Goal: Transaction & Acquisition: Obtain resource

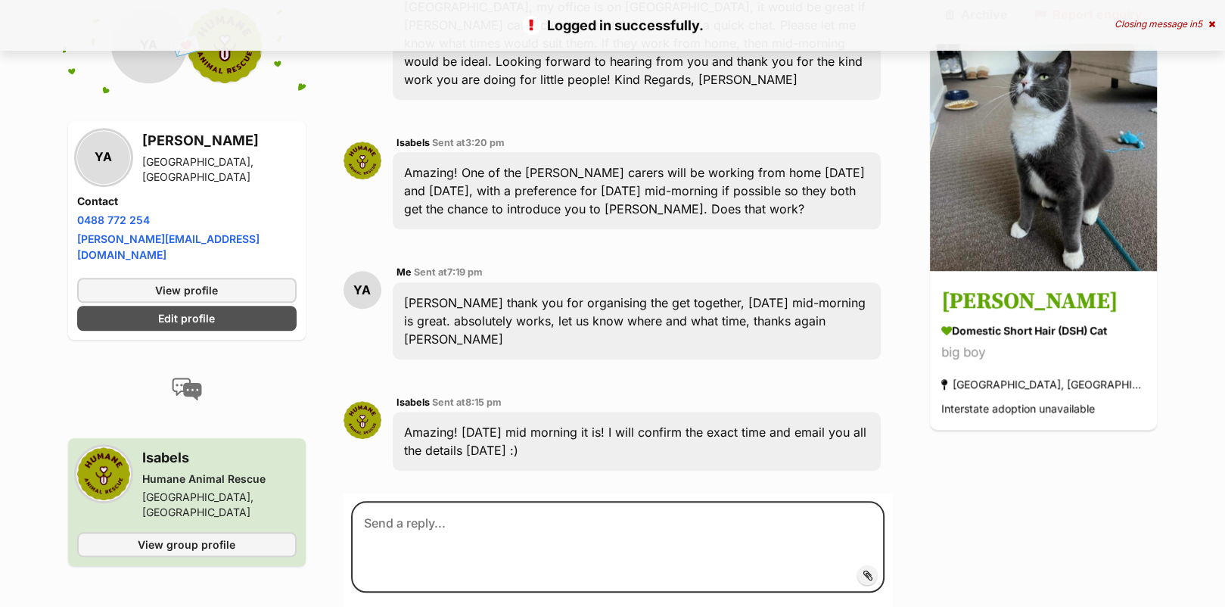
scroll to position [1253, 0]
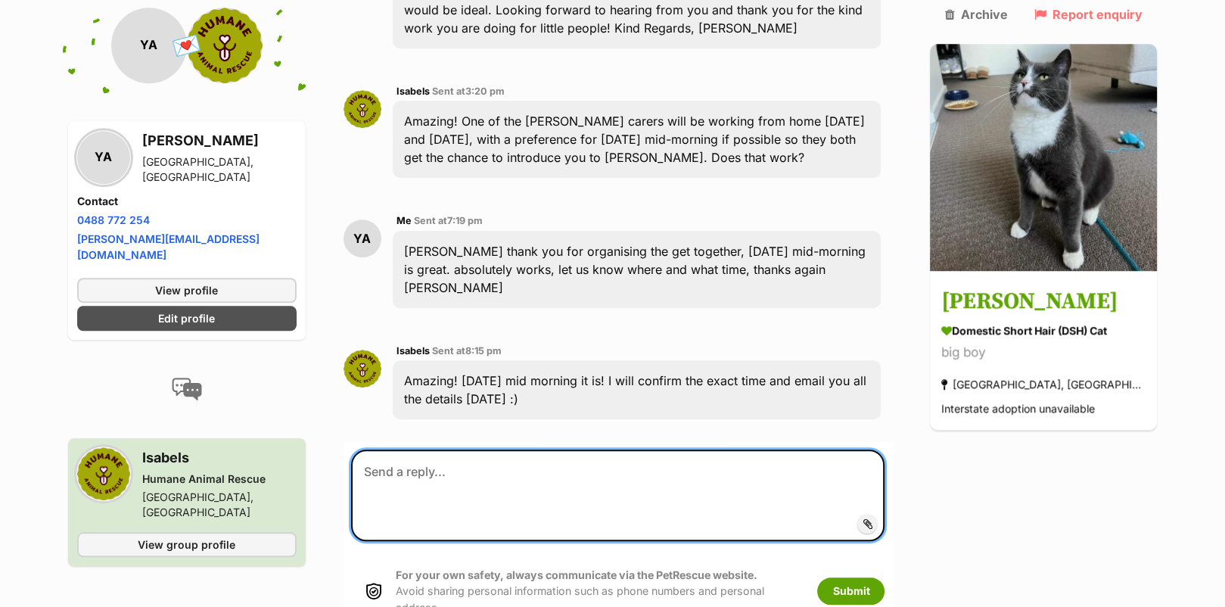
click at [512, 450] on textarea at bounding box center [618, 495] width 534 height 91
click at [547, 450] on textarea "Thank you Isabels, around 10, 10.30 would be great" at bounding box center [618, 495] width 534 height 91
click at [683, 450] on textarea "Thank you Isabels, around 10-10.30 would be great" at bounding box center [618, 495] width 534 height 91
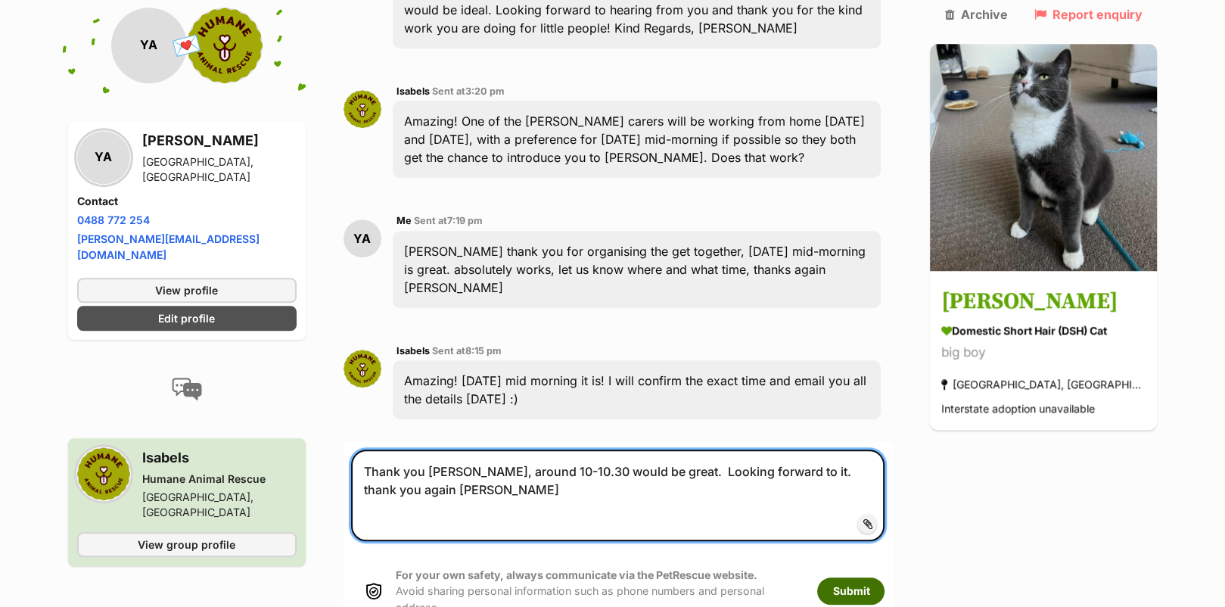
type textarea "Thank you Isabels, around 10-10.30 would be great. Looking forward to it. thank…"
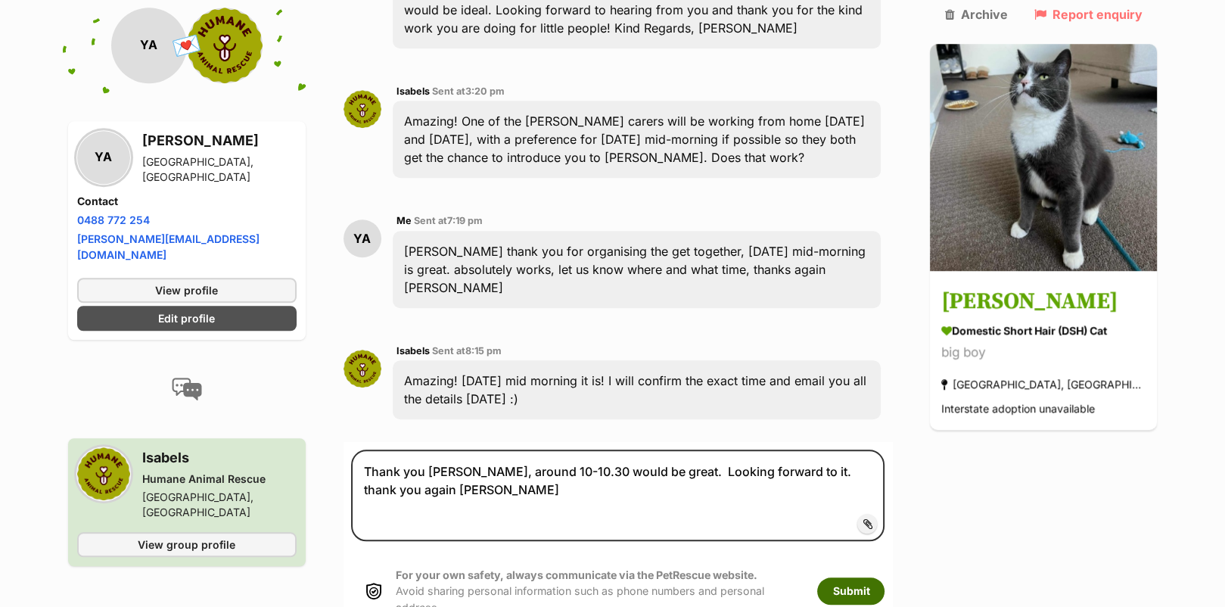
click at [885, 577] on button "Submit" at bounding box center [850, 590] width 67 height 27
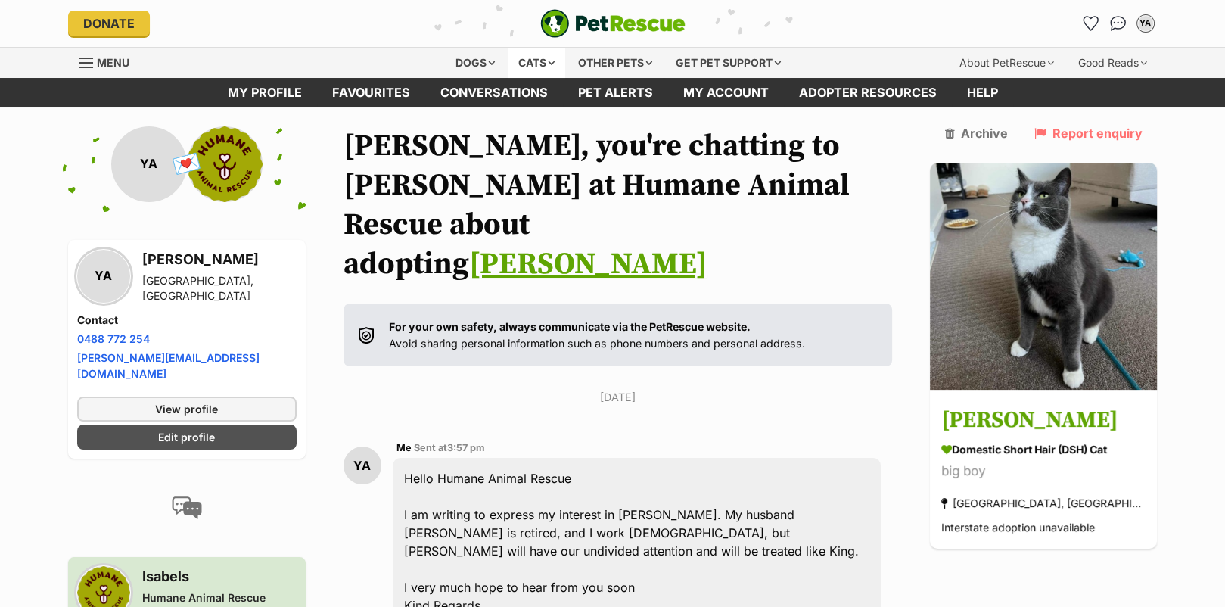
click at [528, 58] on div "Cats" at bounding box center [537, 63] width 58 height 30
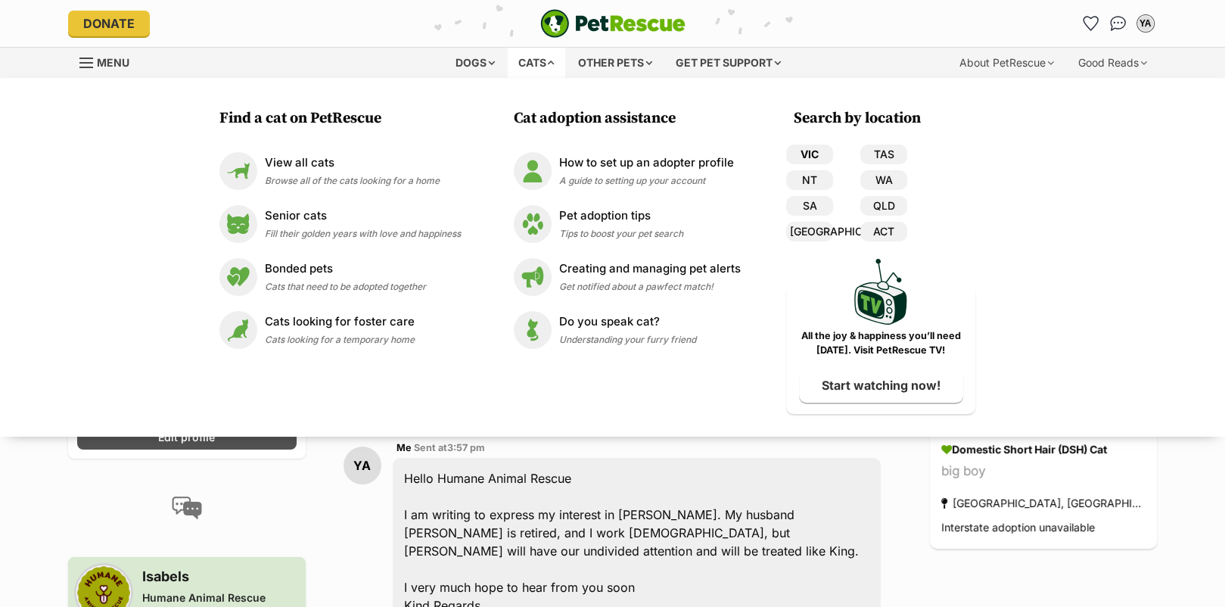
click at [807, 157] on link "VIC" at bounding box center [809, 155] width 47 height 20
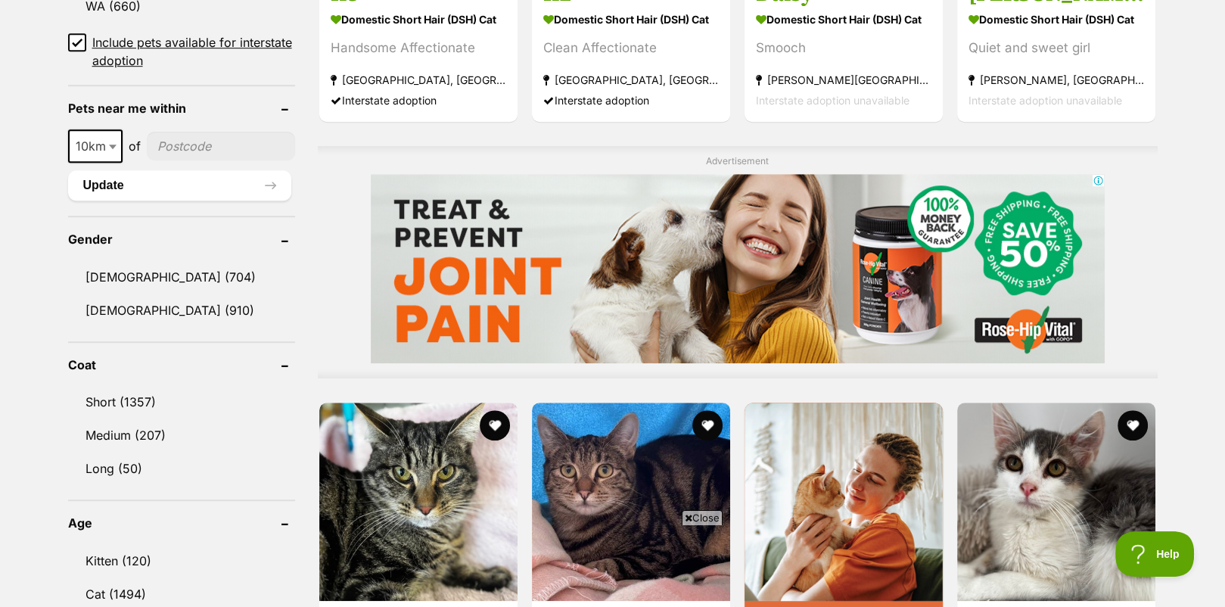
scroll to position [1210, 0]
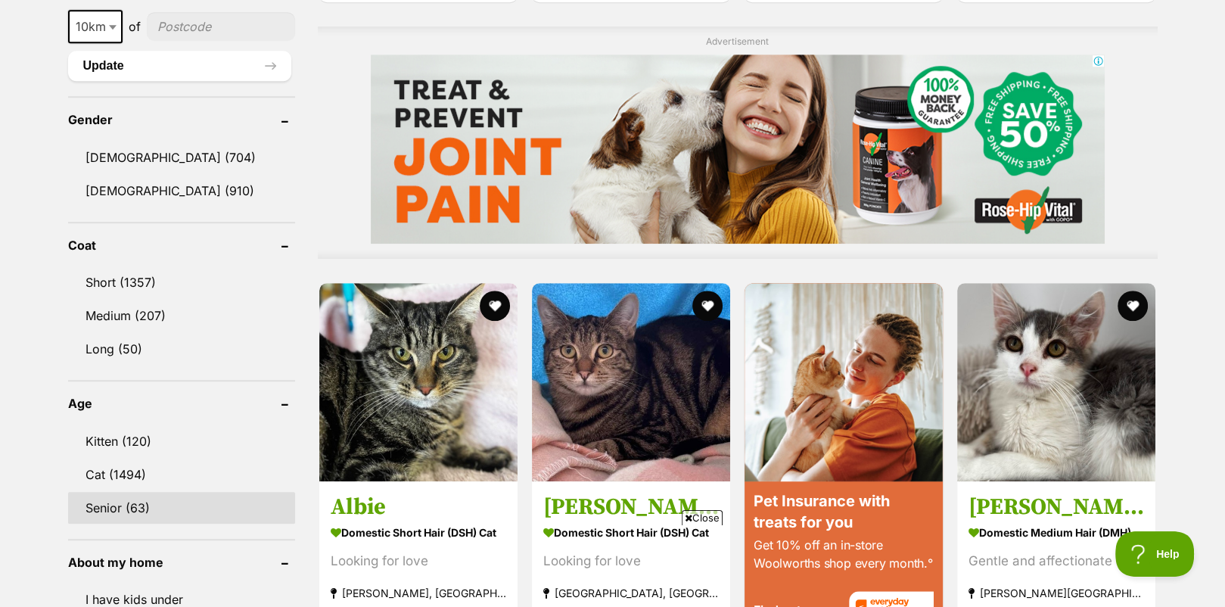
click at [148, 496] on link "Senior (63)" at bounding box center [181, 508] width 227 height 32
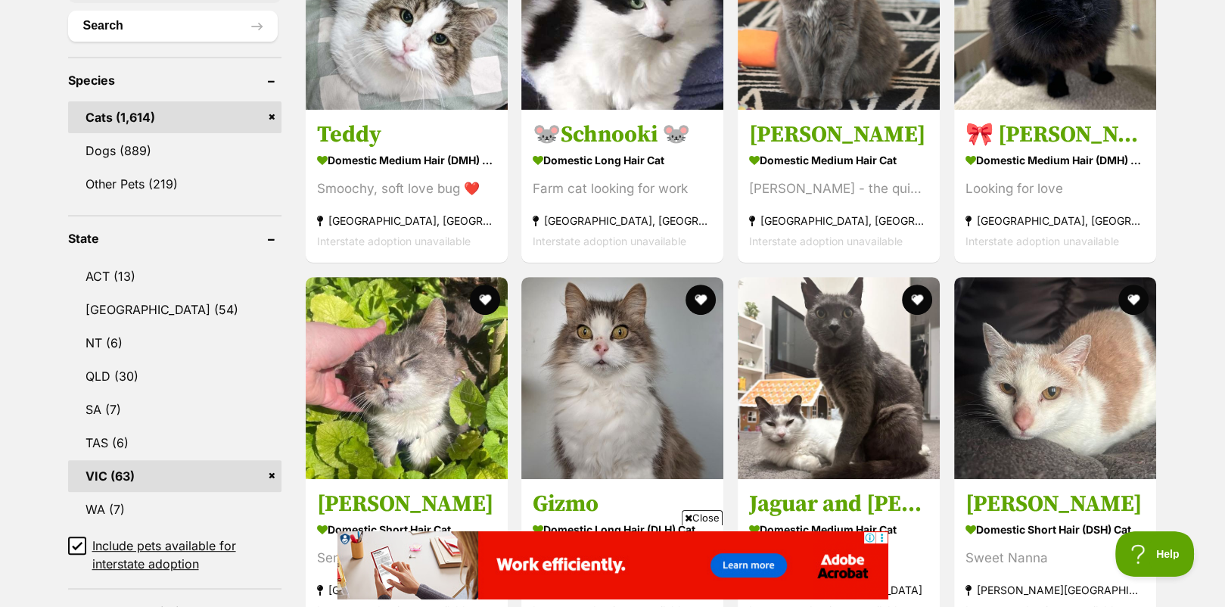
scroll to position [302, 0]
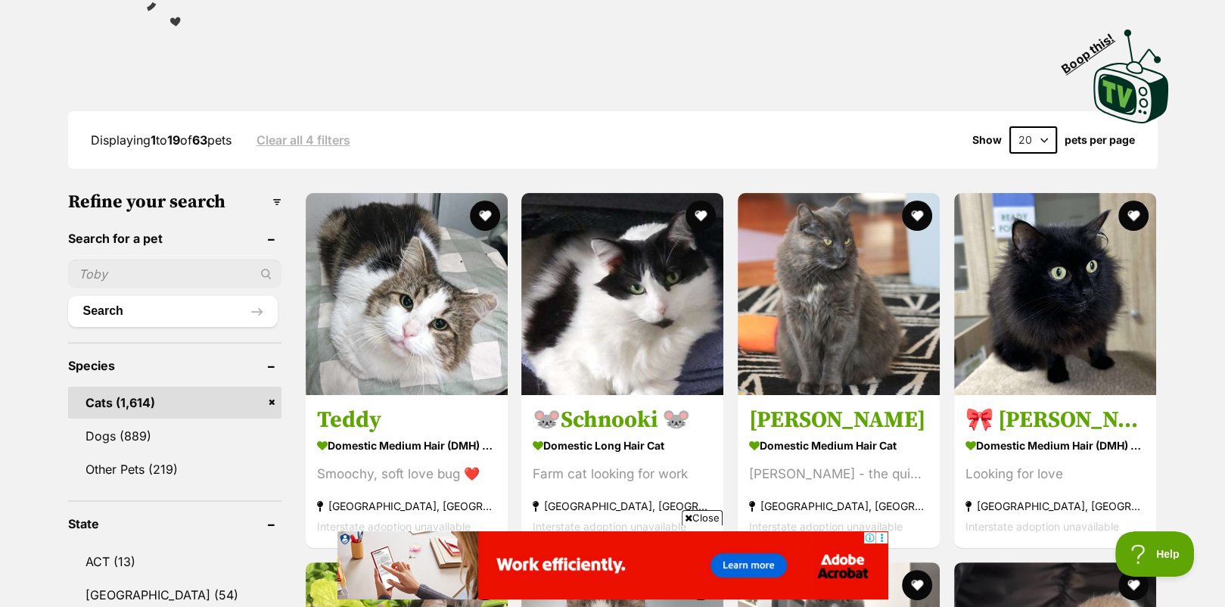
click at [136, 264] on input "text" at bounding box center [174, 274] width 213 height 29
type input "jj"
click at [68, 296] on button "Search" at bounding box center [173, 311] width 210 height 30
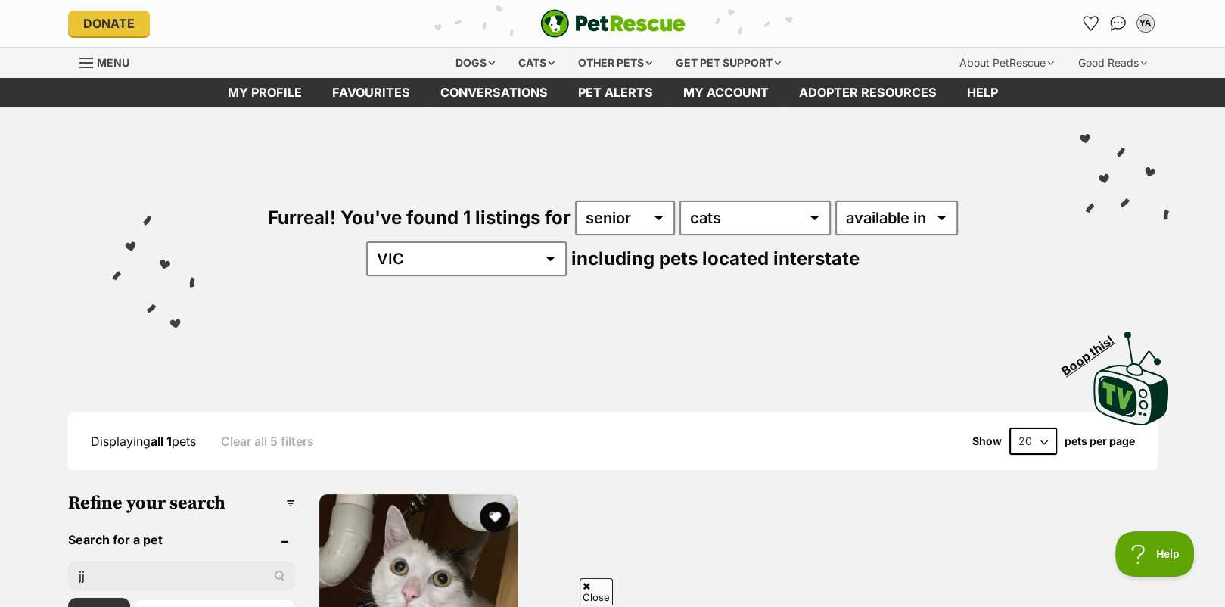
scroll to position [226, 0]
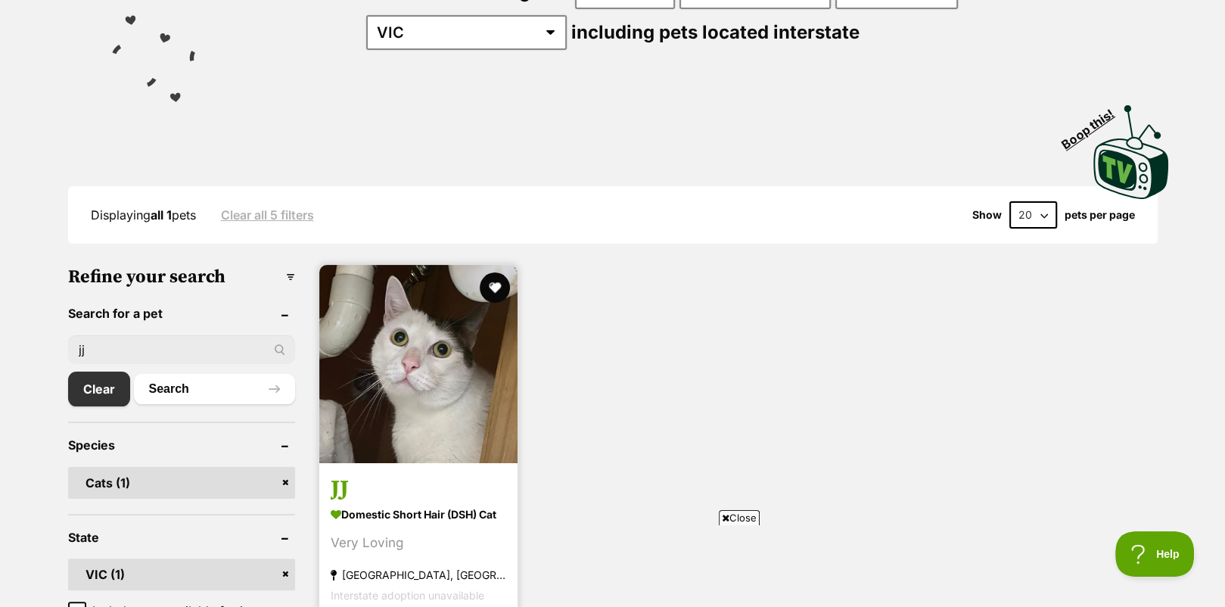
click at [379, 331] on img at bounding box center [418, 364] width 198 height 198
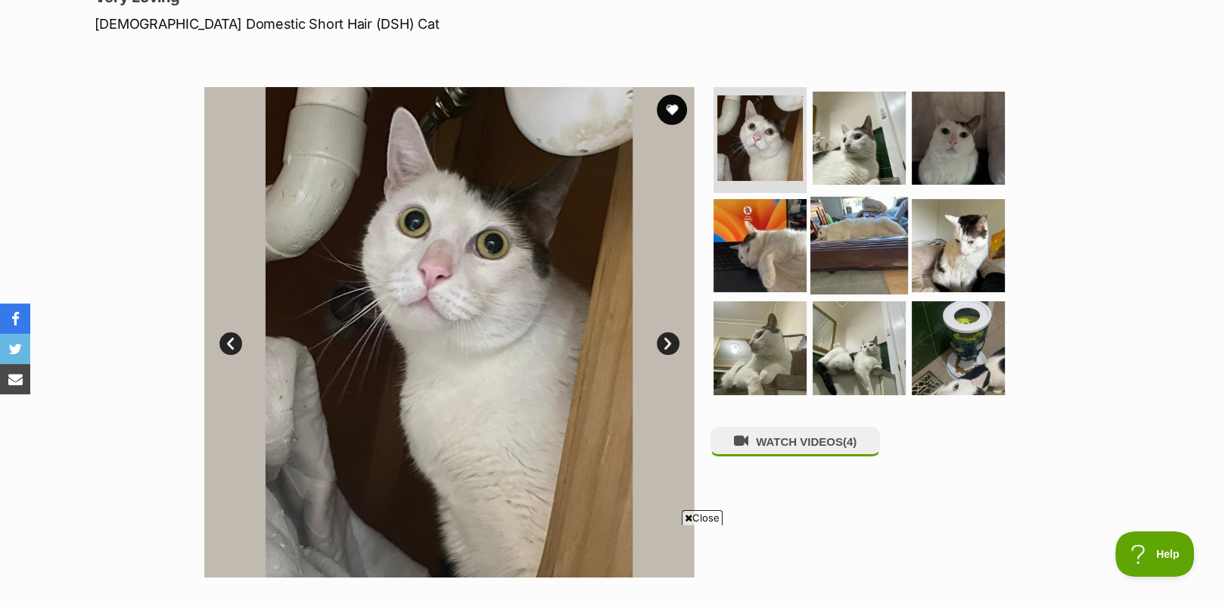
scroll to position [151, 0]
